Goal: Find specific page/section: Find specific page/section

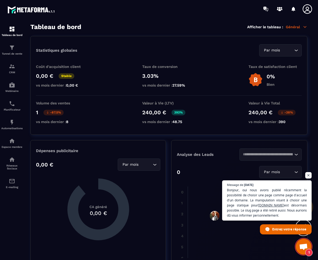
scroll to position [38, 0]
click at [303, 249] on span "Ouvrir le chat" at bounding box center [303, 246] width 9 height 7
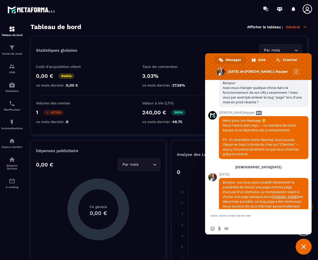
scroll to position [55, 0]
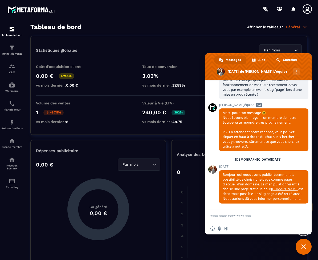
click at [253, 214] on textarea "Entrez votre message..." at bounding box center [252, 215] width 85 height 13
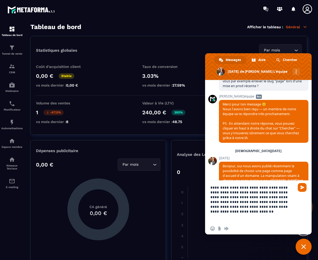
click at [254, 214] on textarea "**********" at bounding box center [252, 201] width 85 height 42
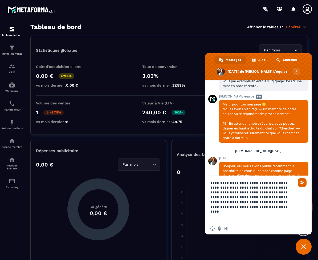
type textarea "**********"
click at [299, 182] on span "Envoyer" at bounding box center [301, 182] width 9 height 9
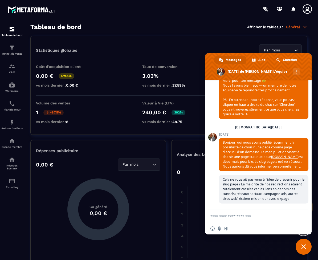
scroll to position [98, 0]
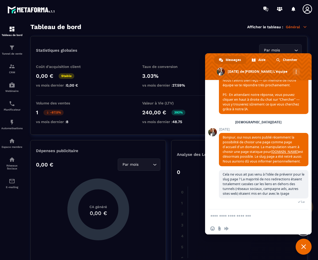
click at [244, 213] on textarea "Entrez votre message..." at bounding box center [252, 215] width 85 height 13
click at [253, 214] on textarea "Entrez votre message..." at bounding box center [252, 215] width 85 height 13
type textarea "*"
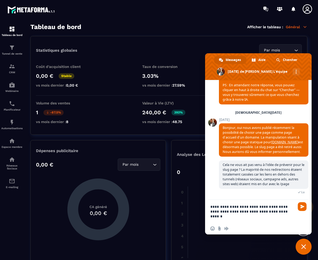
type textarea "**********"
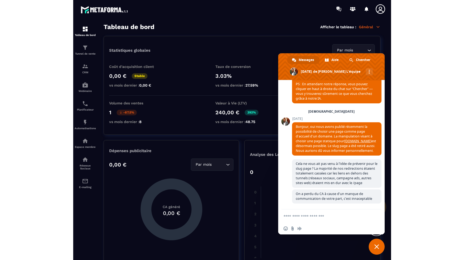
scroll to position [108, 0]
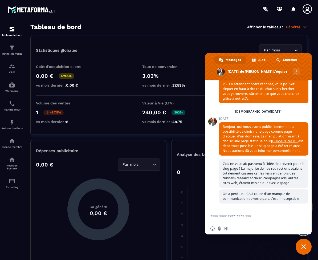
click at [159, 136] on section "Statistiques globales Par mois Loading... Coût d'acquisition client 0,00 € Stab…" at bounding box center [168, 151] width 277 height 230
click at [305, 62] on span at bounding box center [258, 66] width 106 height 27
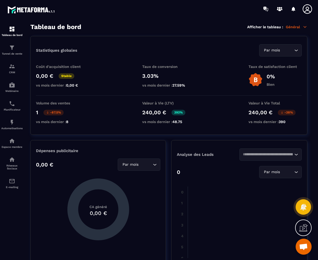
drag, startPoint x: 344, startPoint y: 9, endPoint x: 411, endPoint y: 15, distance: 67.3
click at [317, 15] on html "Tableau de bord Tunnel de vente CRM Webinaire Planificateur Automatisations Esp…" at bounding box center [159, 130] width 318 height 260
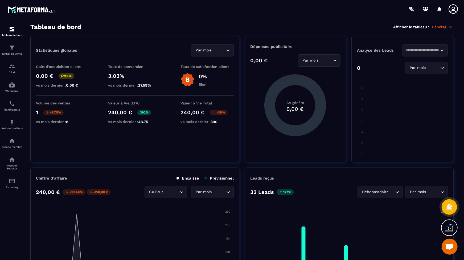
click at [317, 248] on span "Ouvrir le chat" at bounding box center [449, 246] width 9 height 7
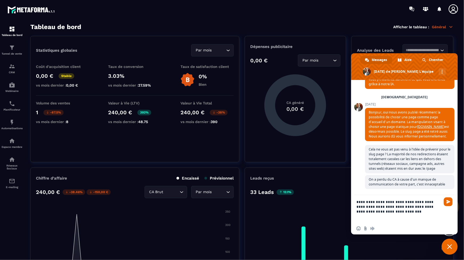
scroll to position [122, 0]
type textarea "**********"
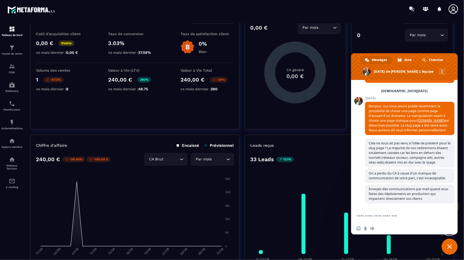
scroll to position [106, 0]
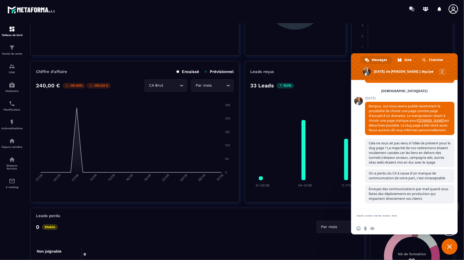
click at [317, 57] on span at bounding box center [404, 66] width 106 height 27
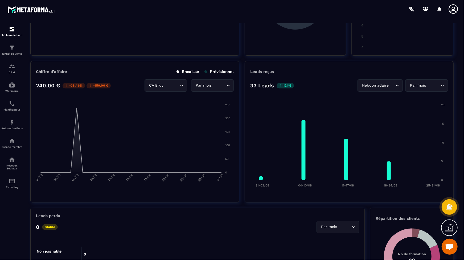
click at [317, 85] on div "Hebdomadaire" at bounding box center [377, 85] width 34 height 6
click at [317, 96] on p "Jours" at bounding box center [380, 96] width 31 height 5
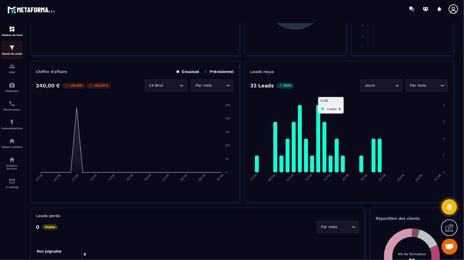
click at [8, 45] on div "Tunnel de vente" at bounding box center [11, 49] width 21 height 11
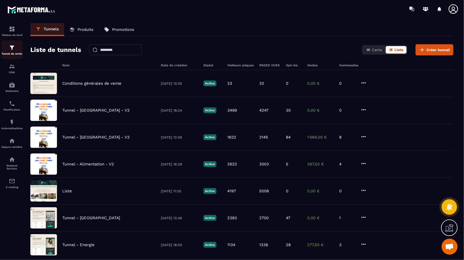
click at [18, 52] on div "Tunnel de vente" at bounding box center [11, 49] width 21 height 11
